Goal: Navigation & Orientation: Find specific page/section

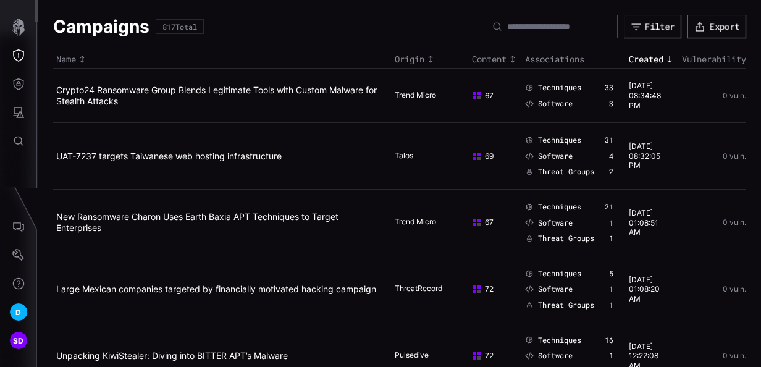
click at [357, 35] on div "Campaigns 817 Total Filter Export" at bounding box center [399, 26] width 693 height 23
click at [303, 30] on div "Campaigns 817 Total Filter Export" at bounding box center [399, 26] width 693 height 23
click at [297, 36] on div "Campaigns 817 Total Filter Export" at bounding box center [399, 26] width 693 height 23
click at [22, 52] on icon "Threat Exposure" at bounding box center [18, 55] width 12 height 12
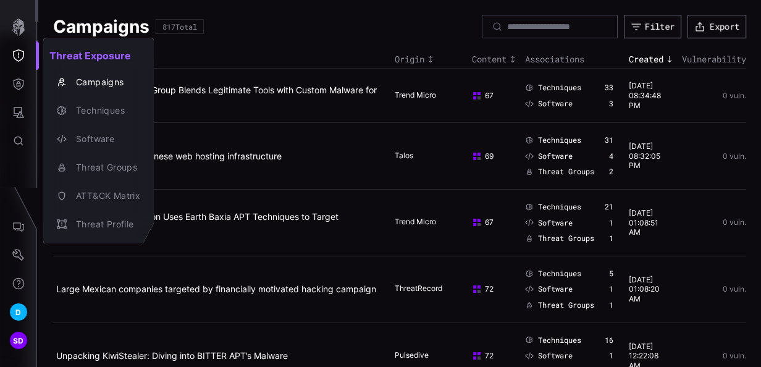
click at [646, 25] on div at bounding box center [380, 183] width 761 height 367
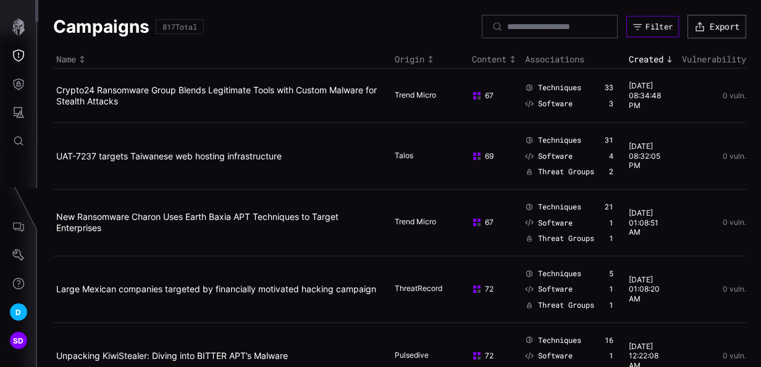
click at [646, 25] on div "Filter" at bounding box center [659, 27] width 27 height 11
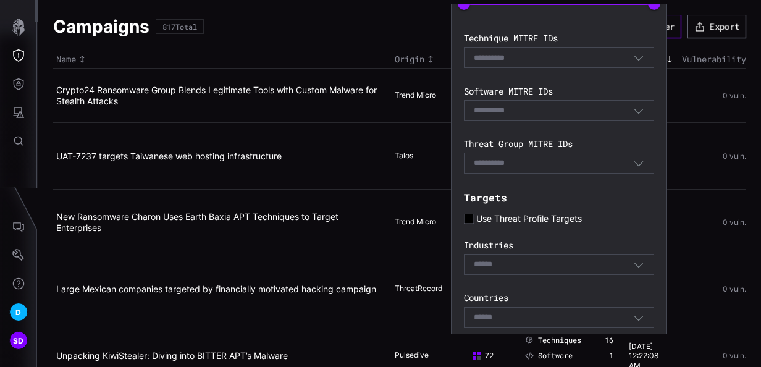
scroll to position [283, 0]
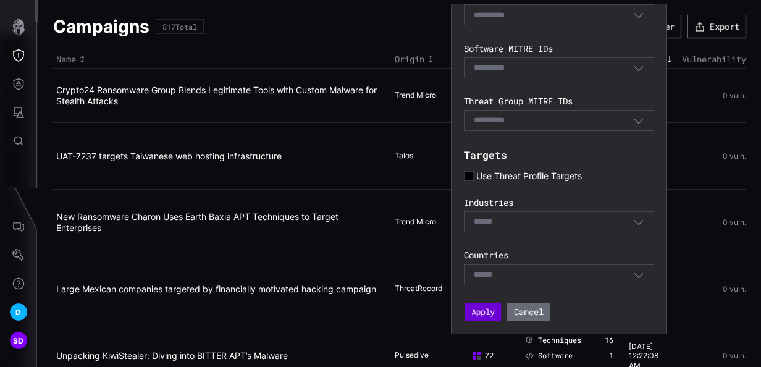
click at [487, 311] on button "Apply" at bounding box center [483, 311] width 36 height 17
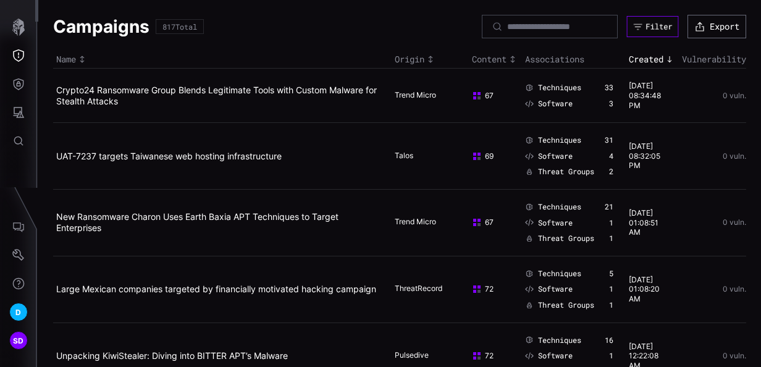
click at [650, 22] on div "Filter" at bounding box center [659, 27] width 27 height 10
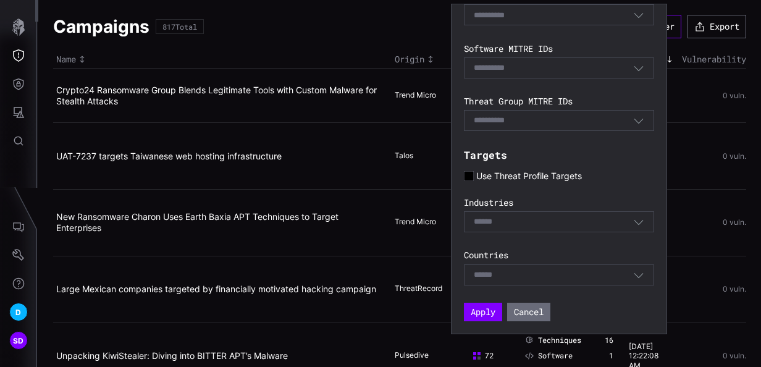
scroll to position [283, 0]
click at [473, 178] on icon at bounding box center [468, 175] width 9 height 9
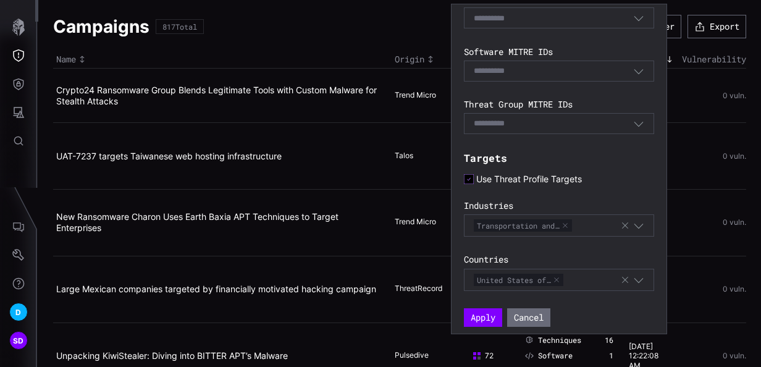
scroll to position [284, 0]
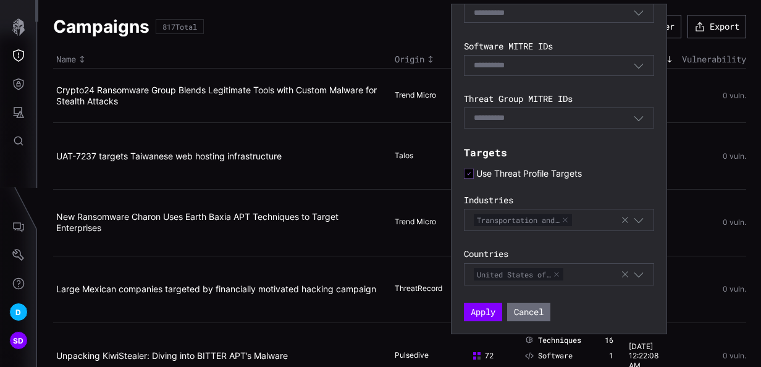
click at [471, 174] on icon at bounding box center [469, 174] width 10 height 10
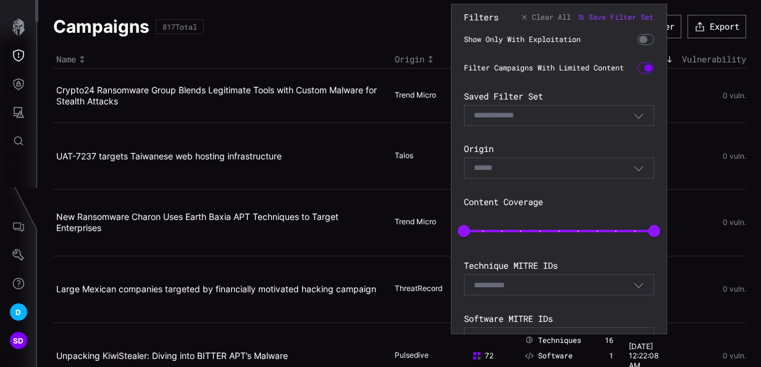
scroll to position [0, 0]
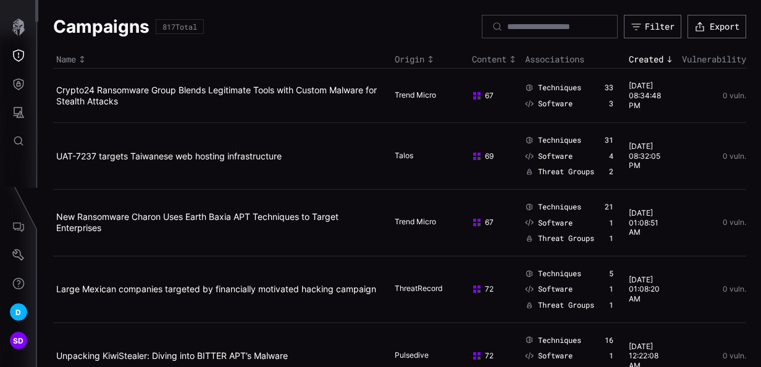
click at [386, 21] on div "Campaigns 817 Total Filter Export" at bounding box center [399, 26] width 693 height 23
click at [19, 52] on icon "Threat Exposure" at bounding box center [18, 55] width 12 height 12
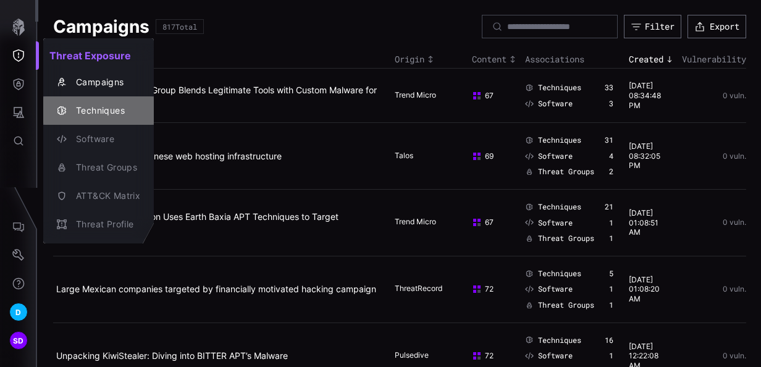
click at [99, 108] on div "Techniques" at bounding box center [105, 110] width 70 height 15
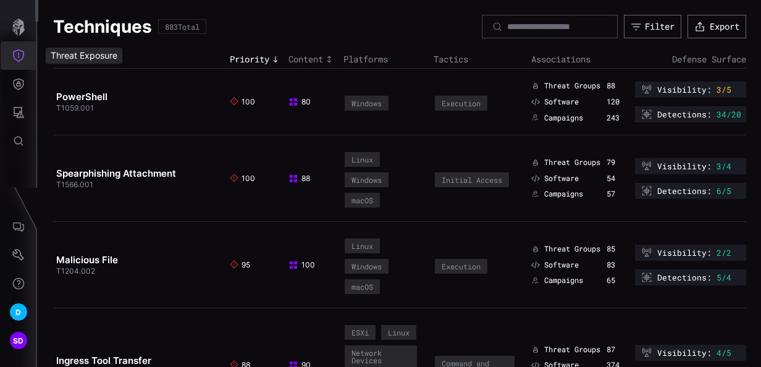
click at [22, 56] on icon "Threat Exposure" at bounding box center [18, 55] width 12 height 12
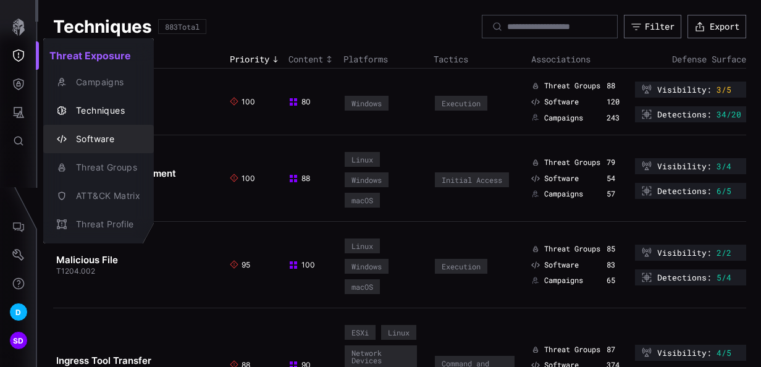
click at [106, 135] on div "Software" at bounding box center [105, 139] width 70 height 15
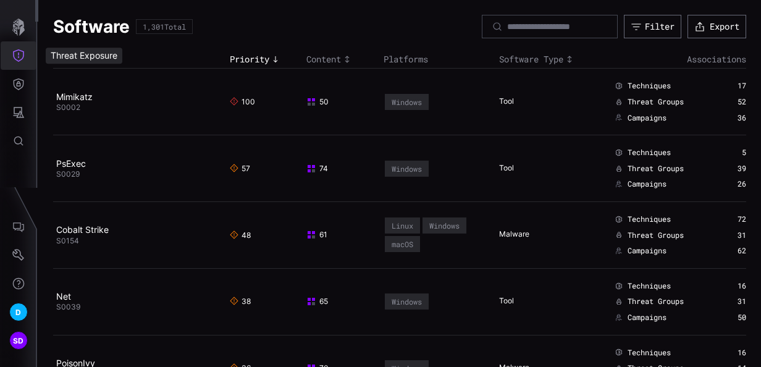
click at [26, 53] on button "Threat Exposure" at bounding box center [19, 55] width 36 height 28
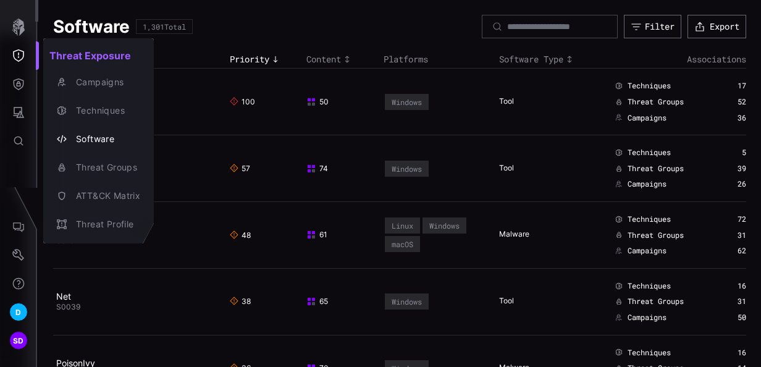
click at [22, 80] on div at bounding box center [380, 183] width 761 height 367
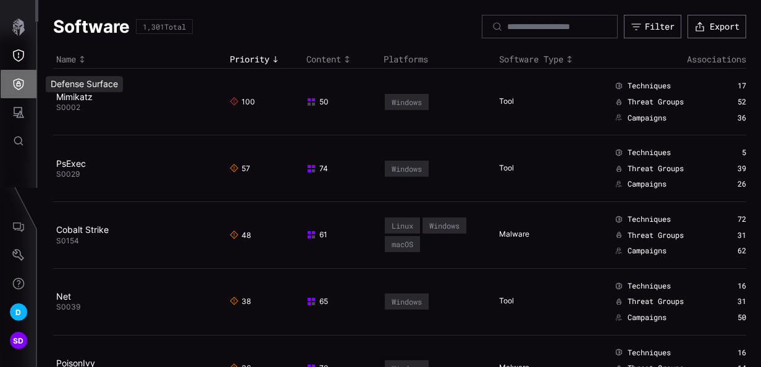
click at [22, 80] on icon "Defense Surface" at bounding box center [19, 84] width 11 height 12
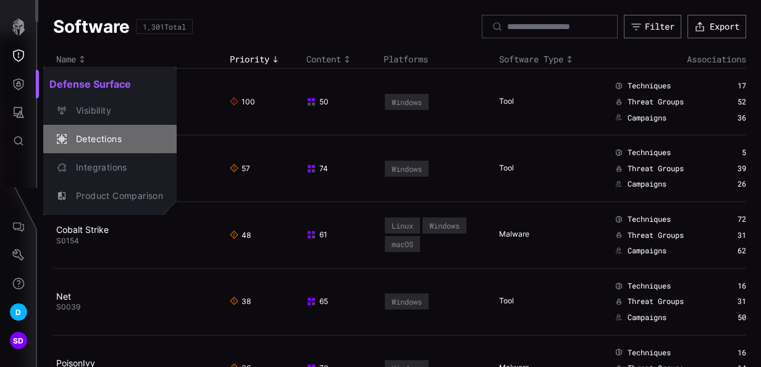
click at [112, 135] on div "Detections" at bounding box center [116, 139] width 93 height 15
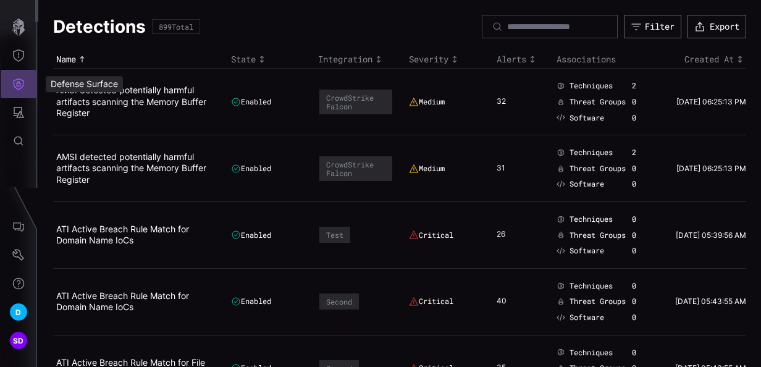
click at [22, 82] on icon "Defense Surface" at bounding box center [18, 84] width 12 height 12
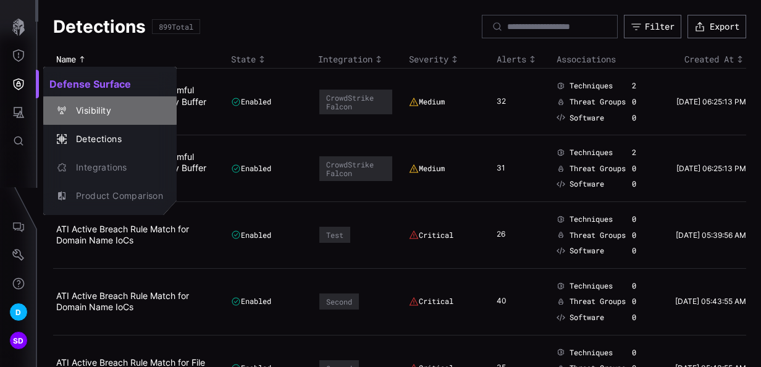
click at [95, 106] on div "Visibility" at bounding box center [116, 110] width 93 height 15
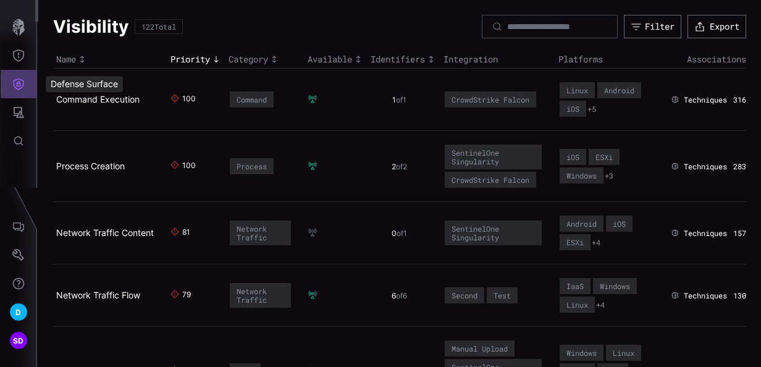
click at [15, 79] on icon "Defense Surface" at bounding box center [18, 84] width 12 height 12
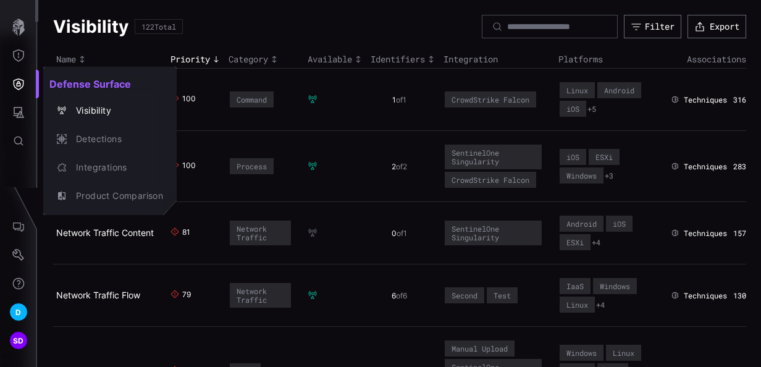
click at [22, 56] on div at bounding box center [380, 183] width 761 height 367
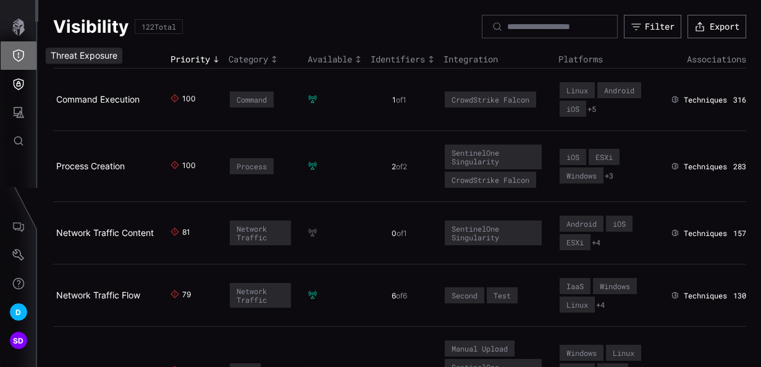
click at [22, 56] on icon "Threat Exposure" at bounding box center [18, 55] width 12 height 12
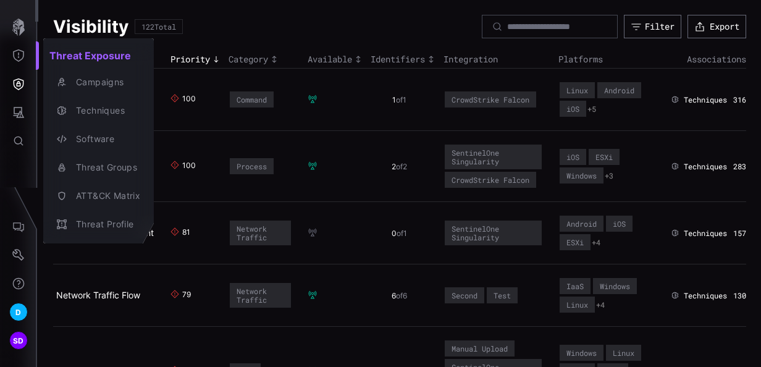
click at [23, 110] on div at bounding box center [380, 183] width 761 height 367
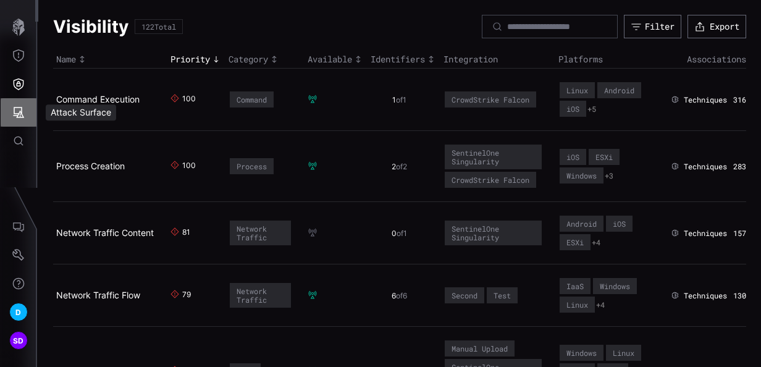
click at [12, 109] on button "Attack Surface" at bounding box center [19, 112] width 36 height 28
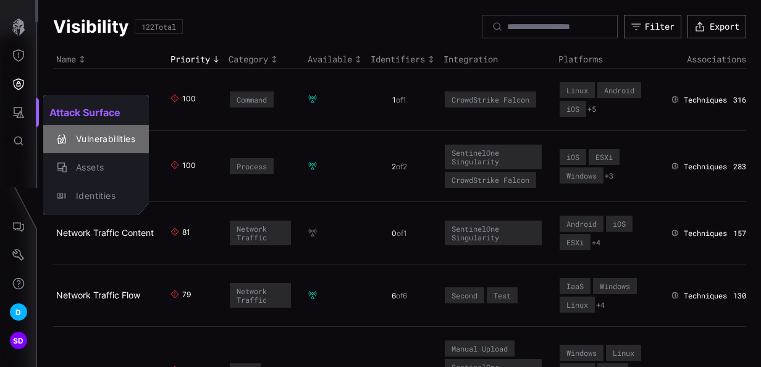
click at [99, 140] on div "Vulnerabilities" at bounding box center [103, 139] width 66 height 15
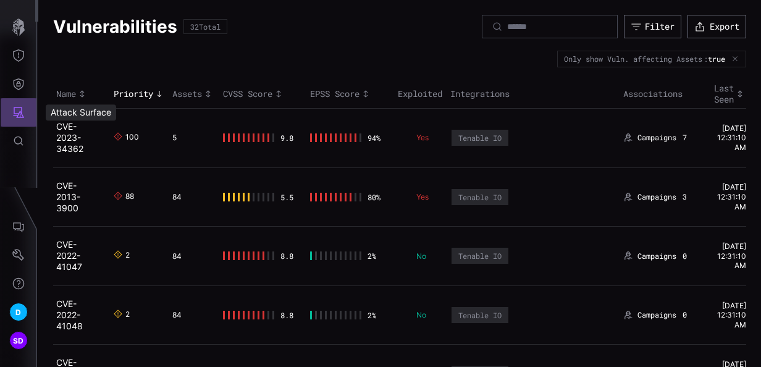
click at [27, 111] on button "Attack Surface" at bounding box center [19, 112] width 36 height 28
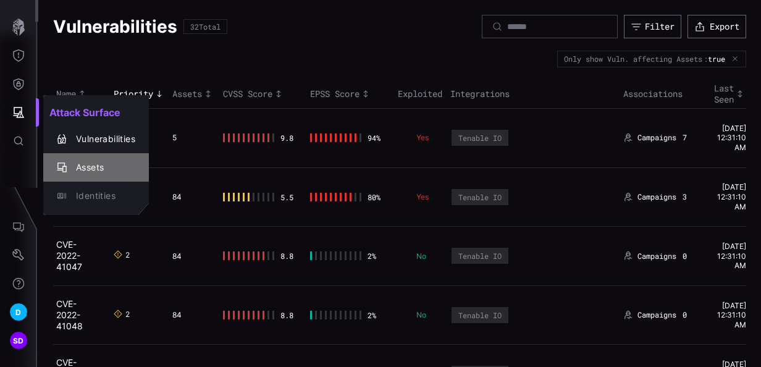
click at [101, 160] on div "Assets" at bounding box center [96, 167] width 96 height 17
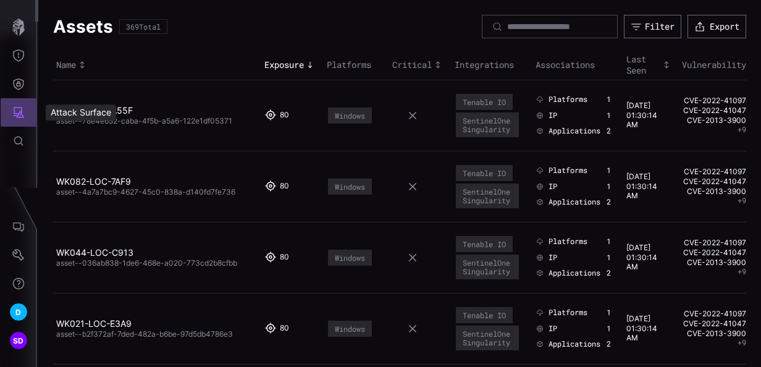
click at [20, 112] on icon "Attack Surface" at bounding box center [19, 112] width 11 height 11
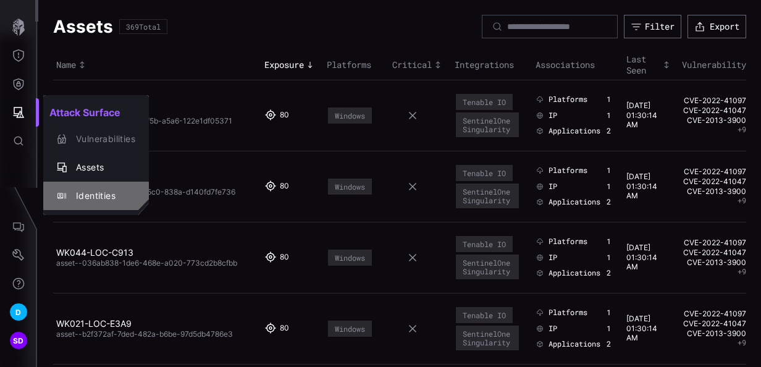
click at [85, 194] on div "Identities" at bounding box center [103, 195] width 66 height 15
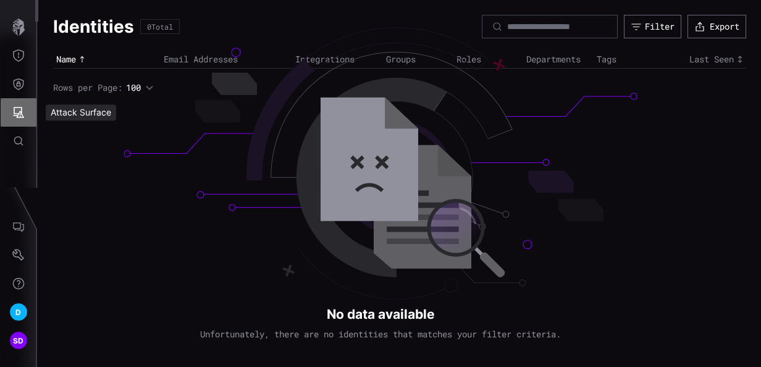
click at [22, 108] on icon "Attack Surface" at bounding box center [18, 112] width 12 height 12
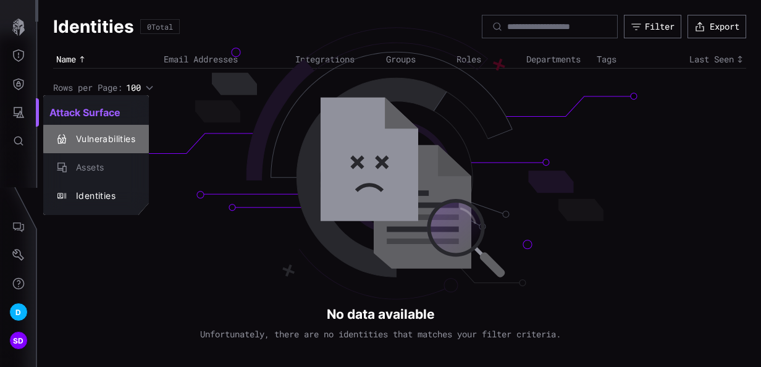
click at [101, 142] on div "Vulnerabilities" at bounding box center [103, 139] width 66 height 15
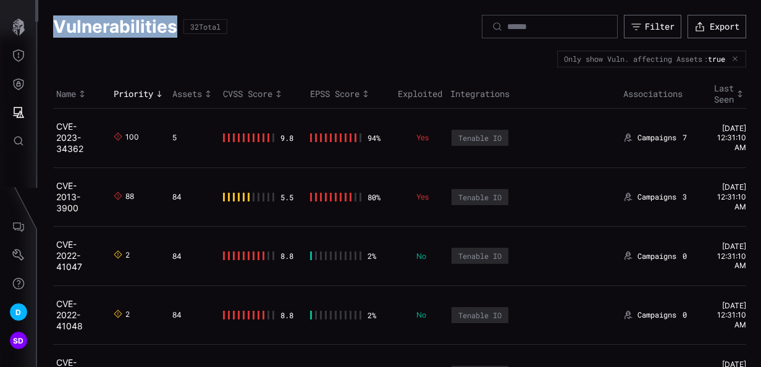
drag, startPoint x: 177, startPoint y: 28, endPoint x: 56, endPoint y: 31, distance: 120.5
click at [56, 31] on div "Vulnerabilities 32 Total" at bounding box center [140, 26] width 174 height 23
copy h1 "Vulnerabilities"
